Goal: Task Accomplishment & Management: Use online tool/utility

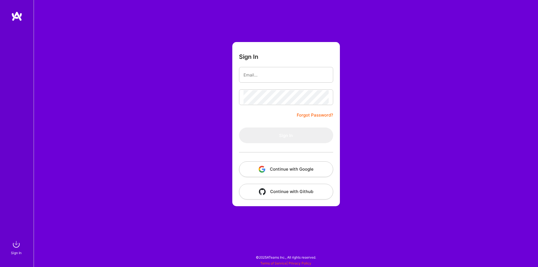
type input "[EMAIL_ADDRESS][DOMAIN_NAME]"
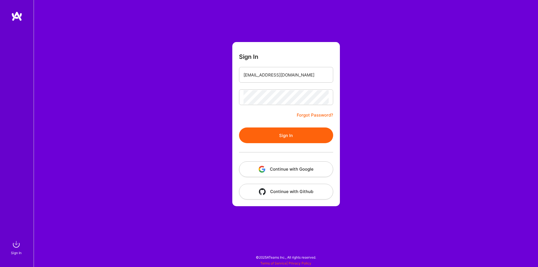
click at [289, 131] on button "Sign In" at bounding box center [286, 135] width 94 height 16
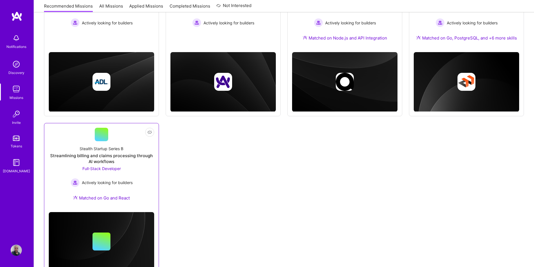
scroll to position [140, 0]
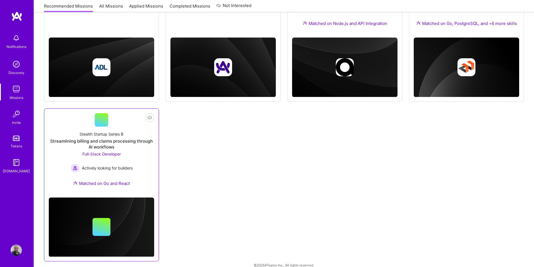
click at [73, 152] on div "Full-Stack Developer Actively looking for builders" at bounding box center [102, 162] width 62 height 22
